Goal: Information Seeking & Learning: Find specific fact

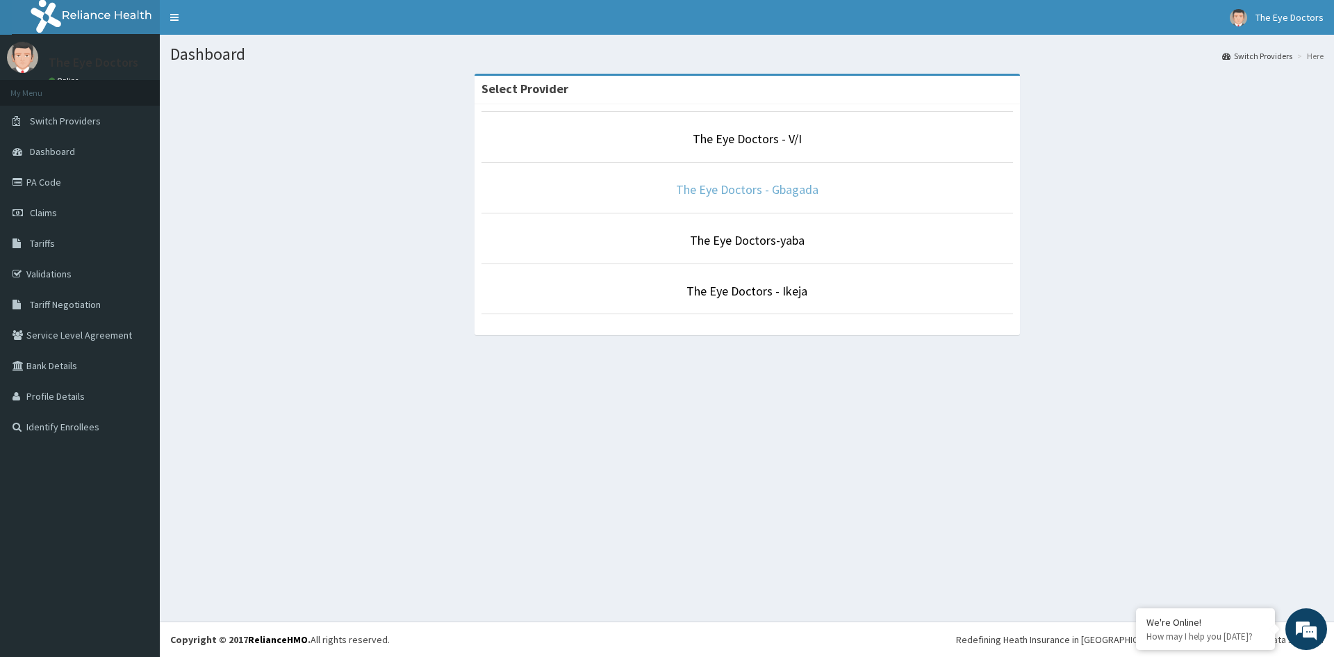
click at [765, 188] on link "The Eye Doctors - Gbagada" at bounding box center [747, 189] width 142 height 16
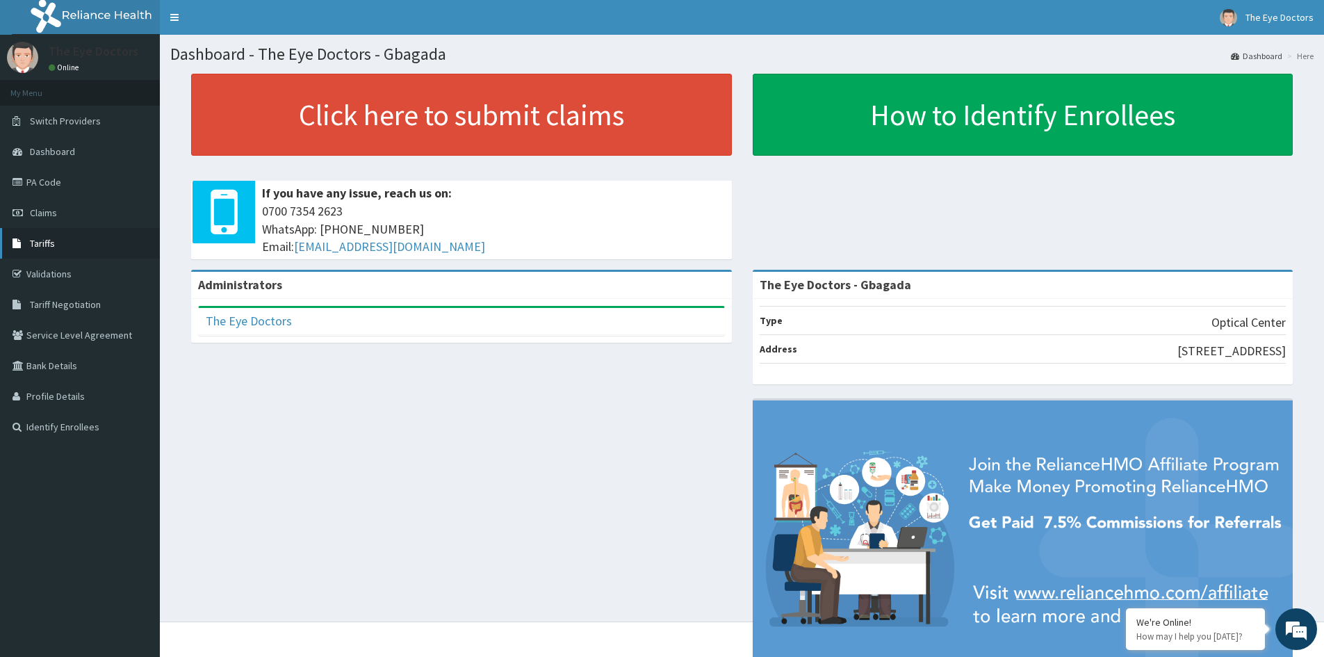
click at [47, 245] on span "Tariffs" at bounding box center [42, 243] width 25 height 13
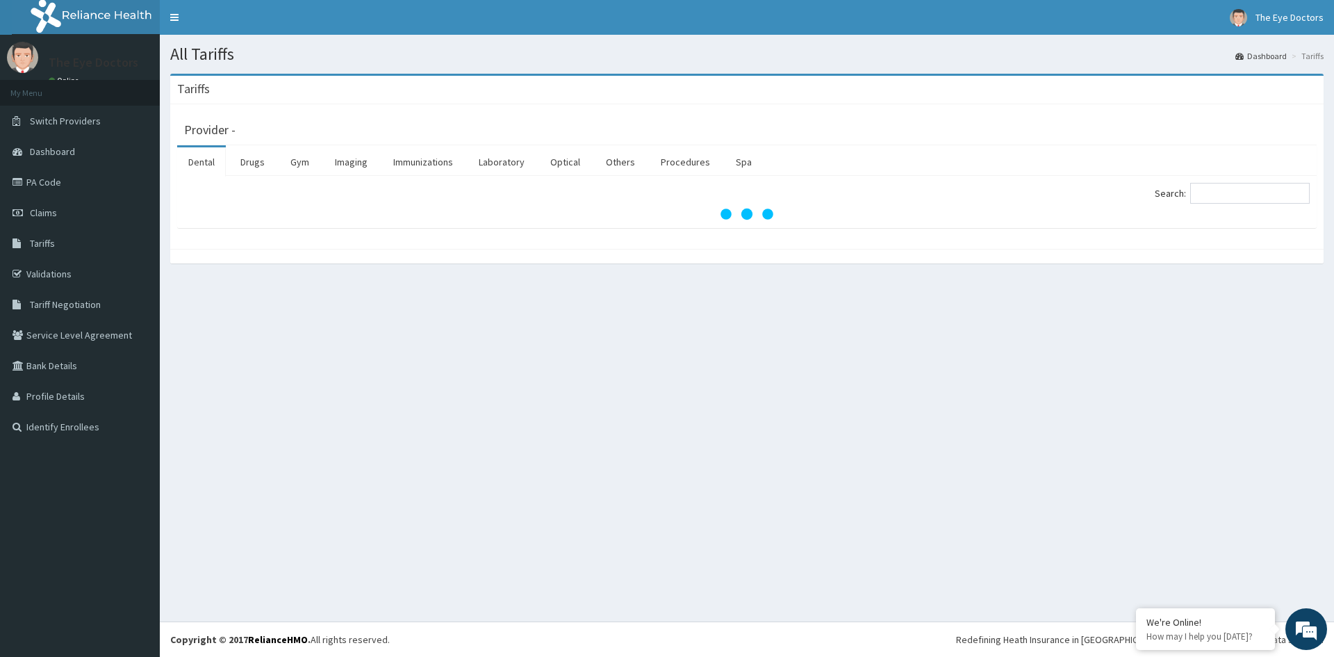
click at [467, 129] on div "Provider -" at bounding box center [747, 127] width 1126 height 19
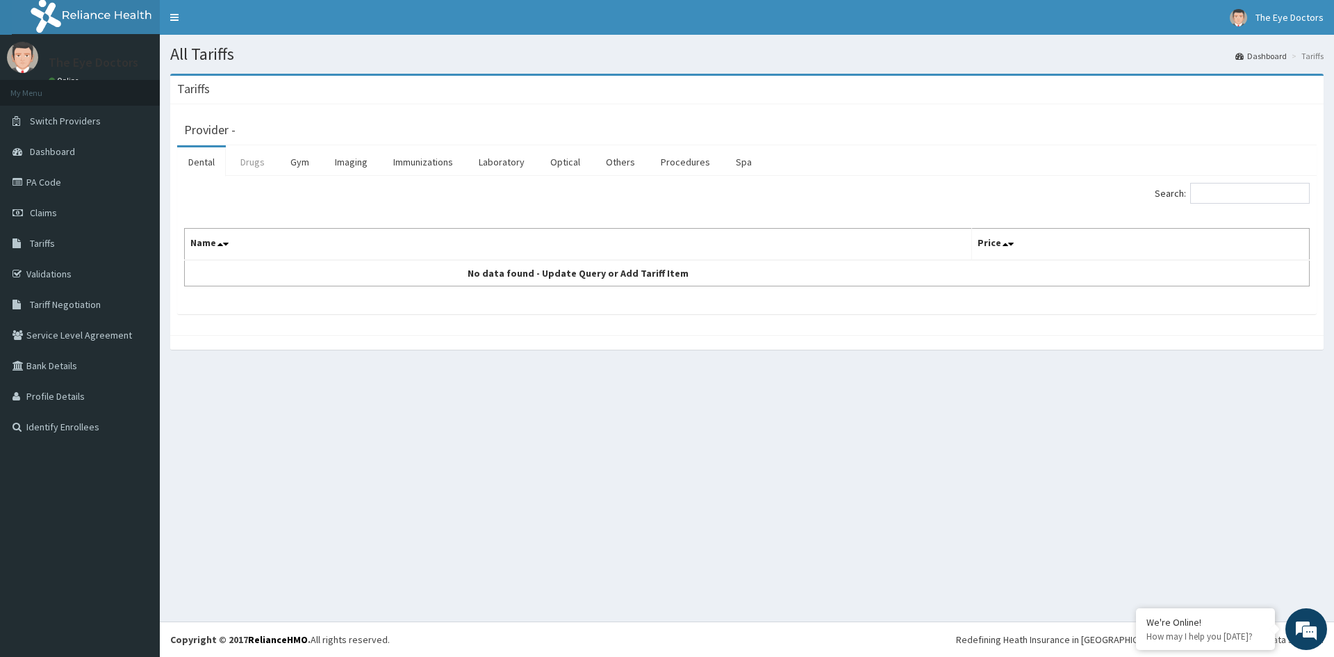
click at [249, 158] on link "Drugs" at bounding box center [252, 161] width 47 height 29
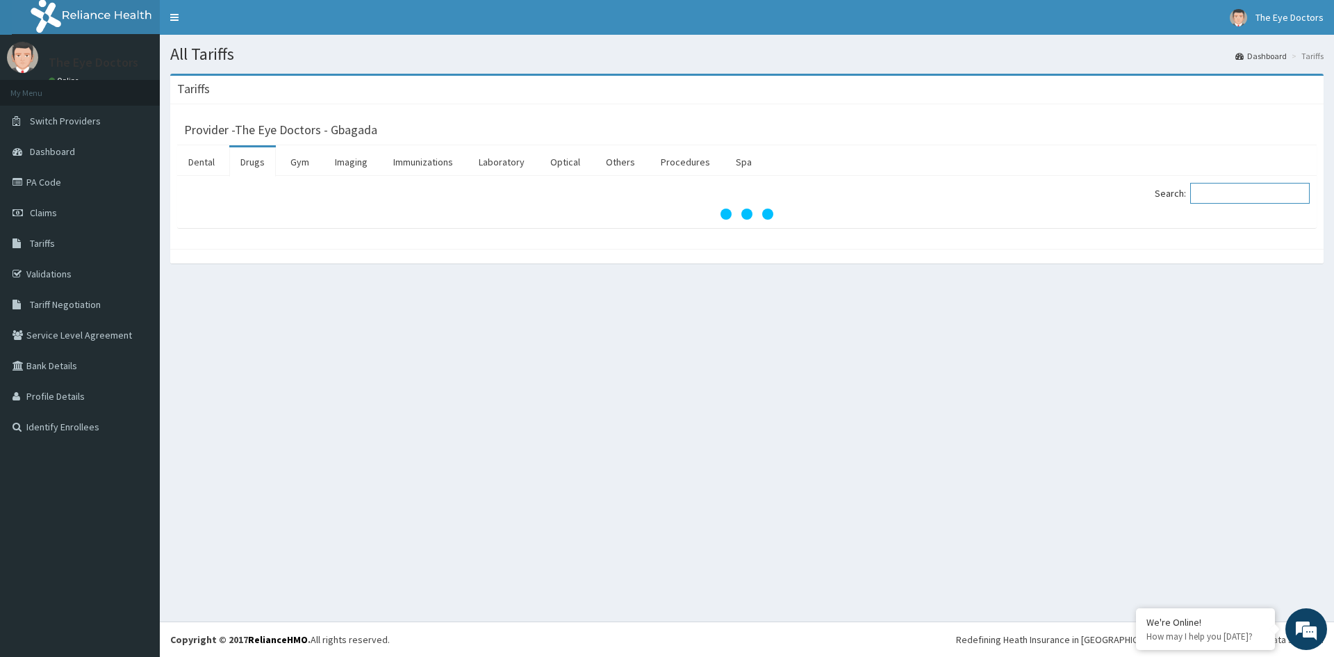
click at [1235, 192] on input "Search:" at bounding box center [1250, 193] width 120 height 21
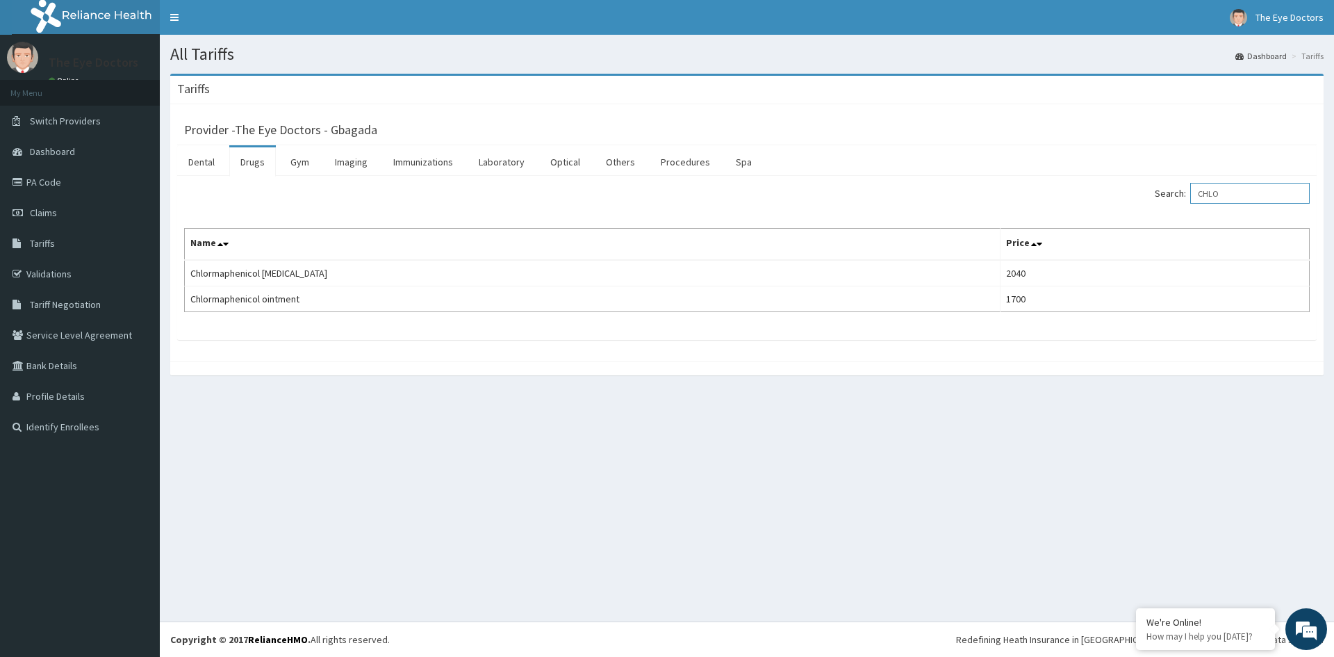
type input "CHLO"
